Goal: Register for event/course

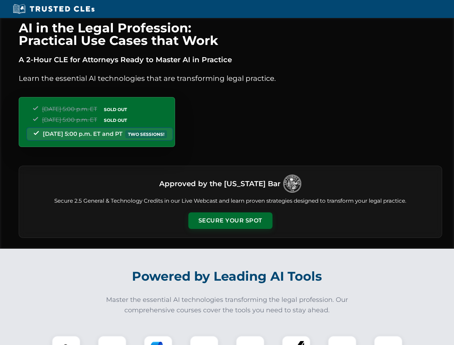
click at [230, 220] on button "Secure Your Spot" at bounding box center [230, 220] width 84 height 17
click at [66, 340] on img at bounding box center [66, 349] width 21 height 21
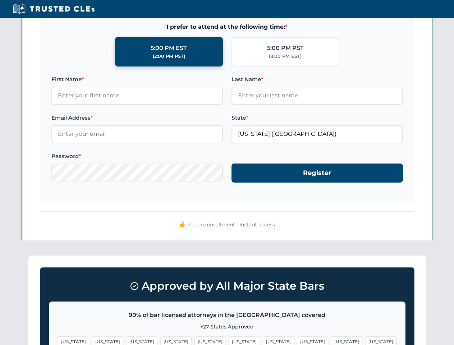
click at [262, 340] on span "[US_STATE]" at bounding box center [277, 341] width 31 height 10
click at [331, 340] on span "[US_STATE]" at bounding box center [346, 341] width 31 height 10
